Goal: Complete application form

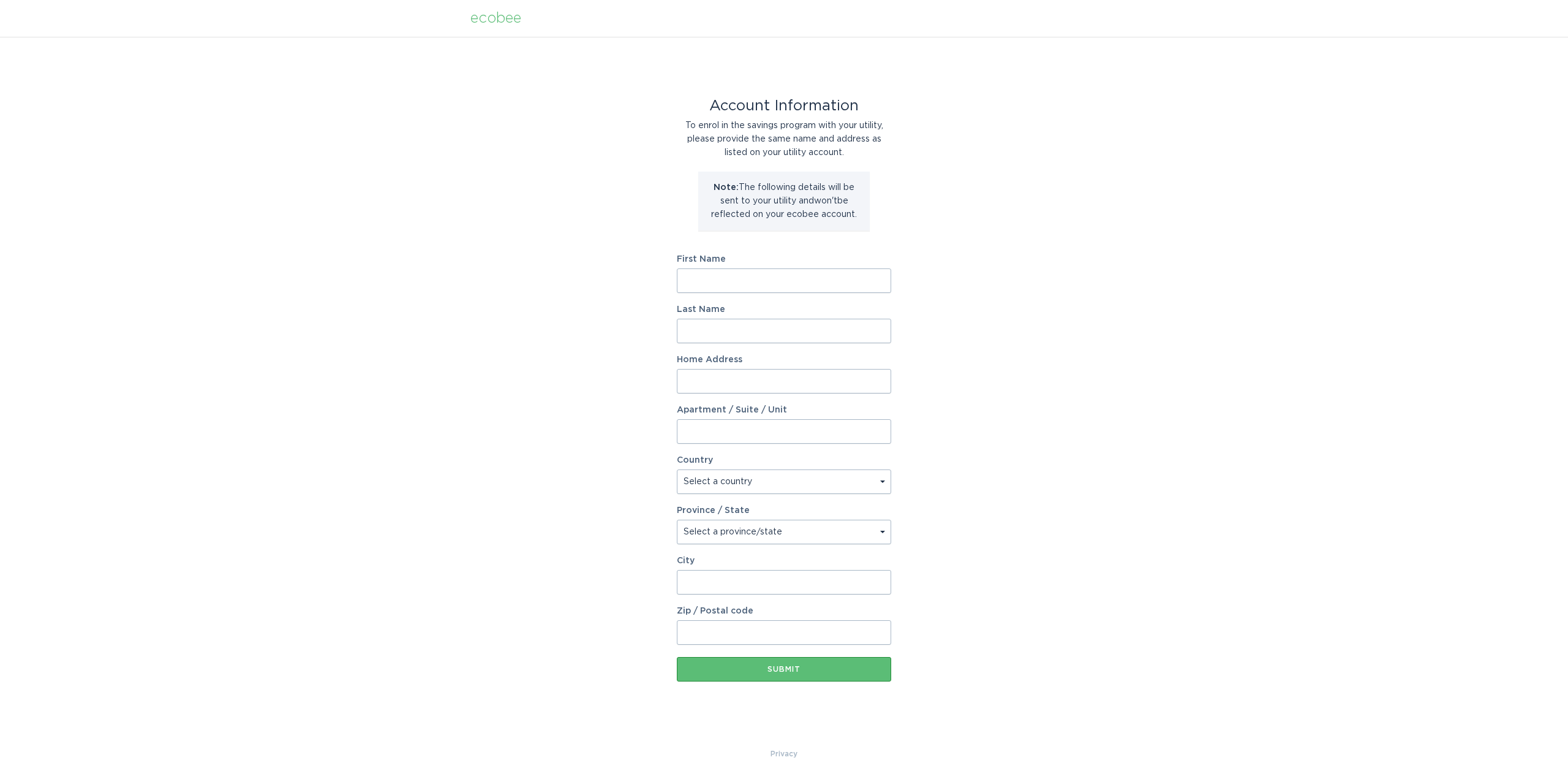
click at [722, 279] on input "First Name" at bounding box center [784, 281] width 214 height 24
type input "[PERSON_NAME]"
type input "Forastiere"
type input "[STREET_ADDRESS]"
select select "US"
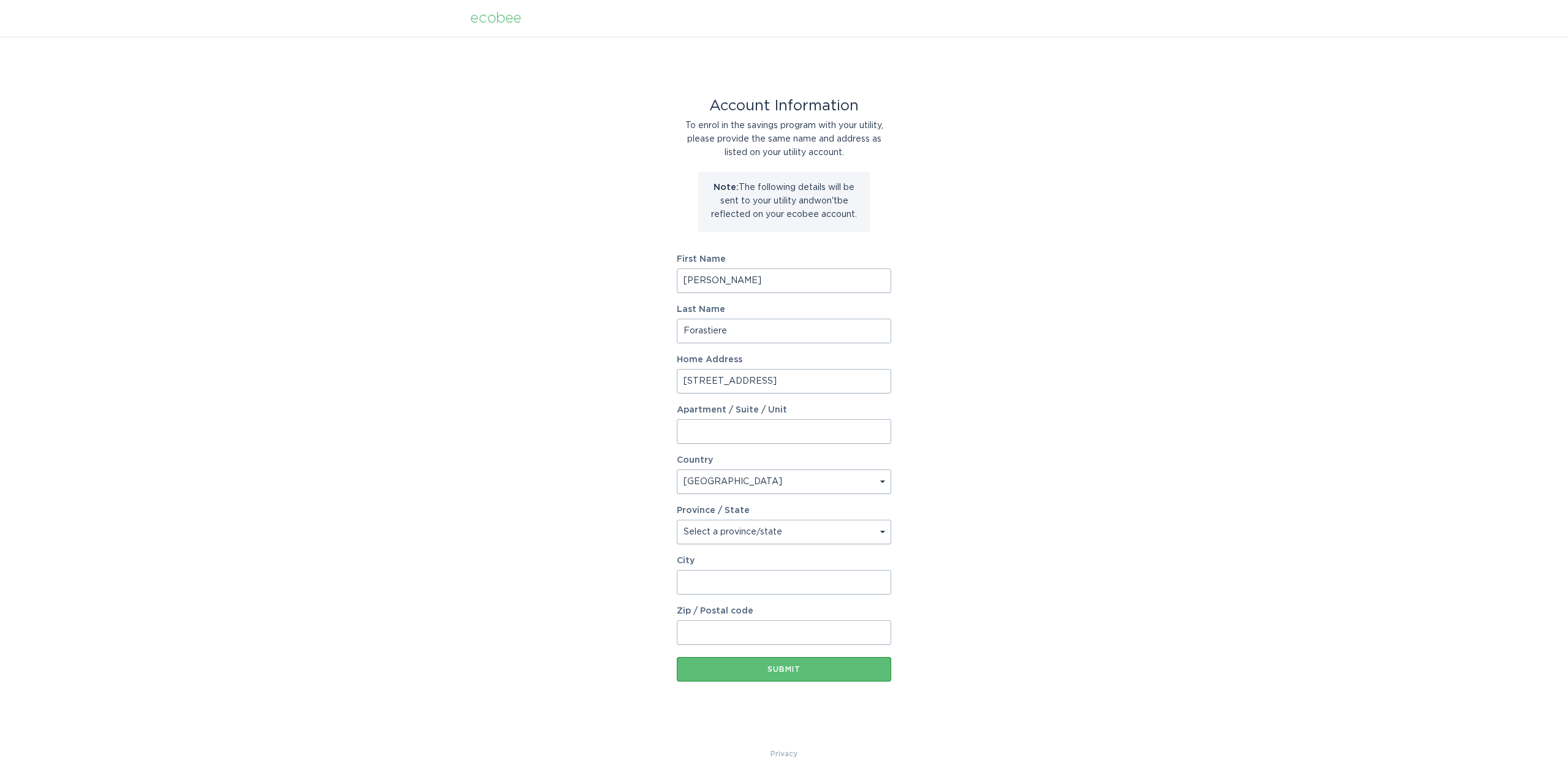
type input "Lakewood"
type input "80228"
select select "CO"
click at [772, 672] on div "Submit" at bounding box center [784, 669] width 202 height 7
